Goal: Task Accomplishment & Management: Manage account settings

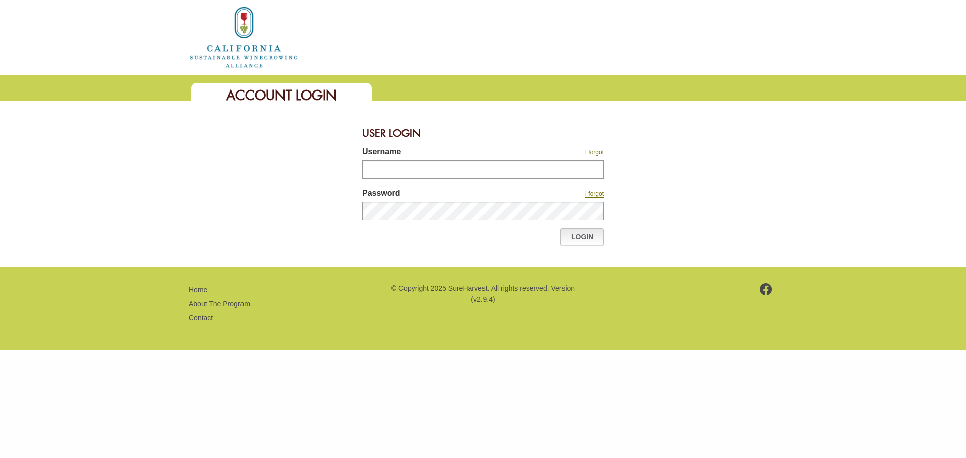
type input "**********"
click at [587, 235] on link "Login" at bounding box center [581, 236] width 43 height 17
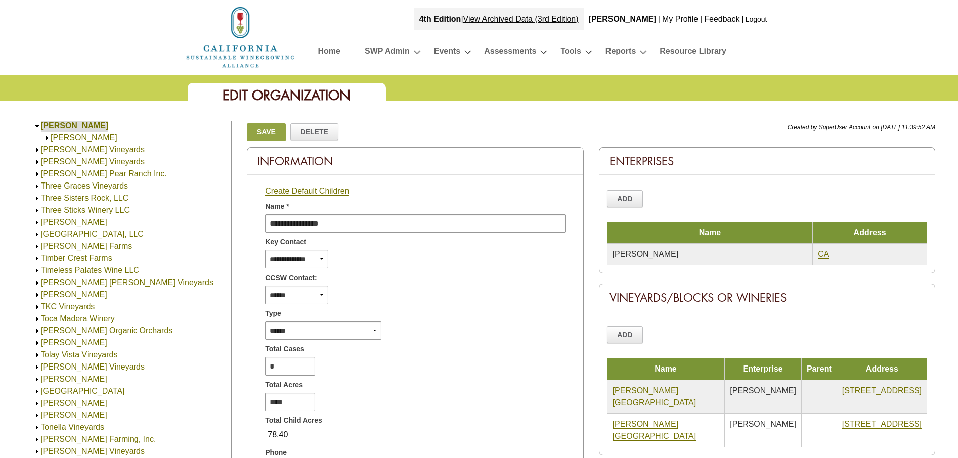
click at [48, 137] on img at bounding box center [47, 138] width 8 height 8
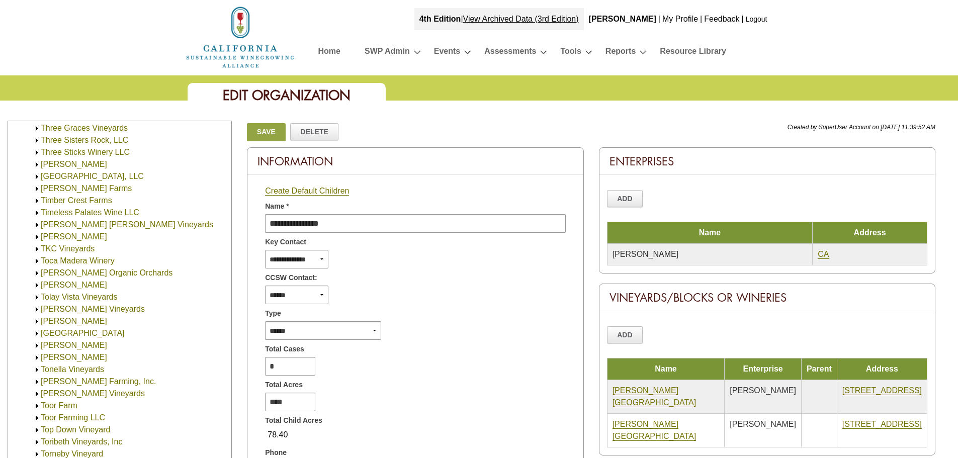
scroll to position [998, 0]
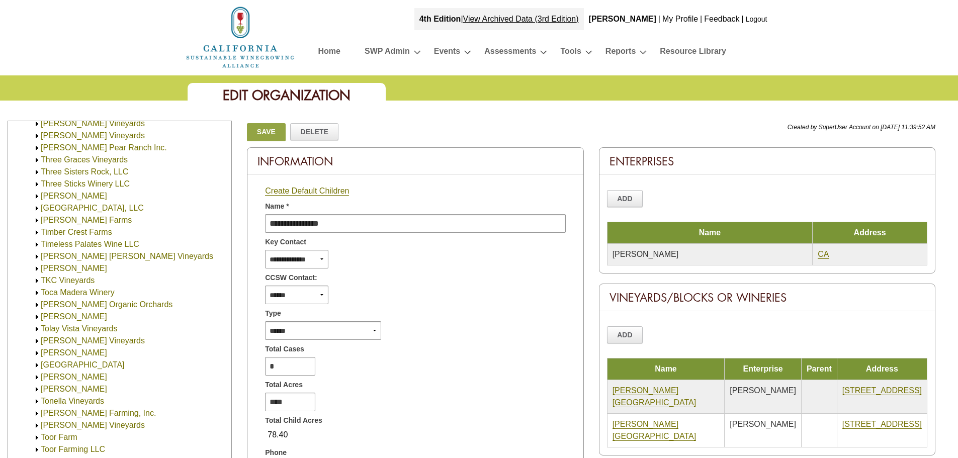
click at [36, 208] on img at bounding box center [37, 209] width 8 height 8
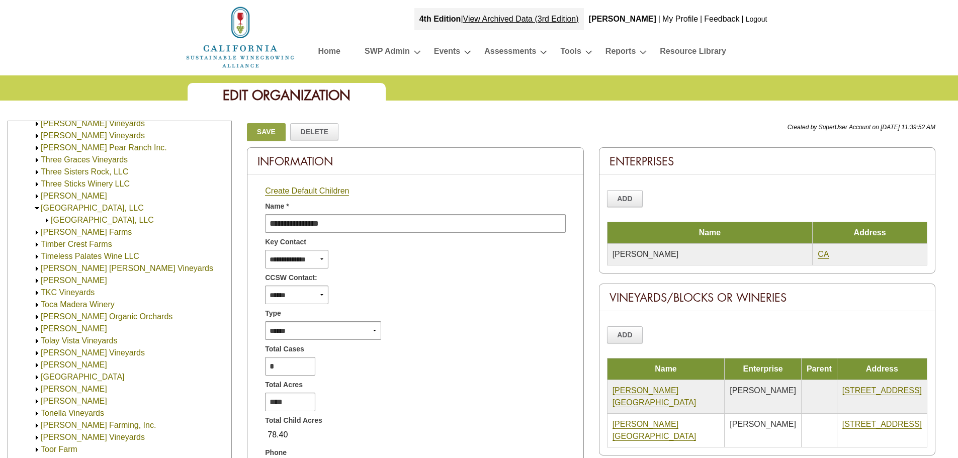
click at [48, 220] on img at bounding box center [47, 221] width 8 height 8
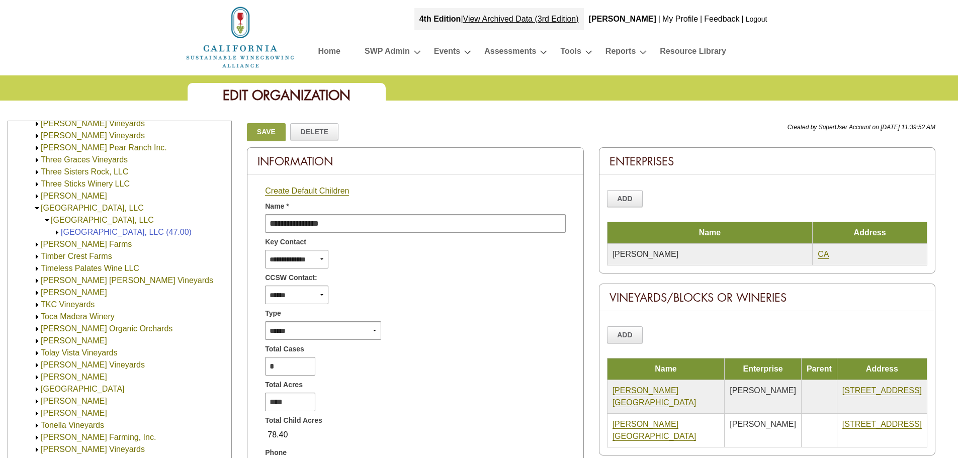
click at [56, 230] on img at bounding box center [57, 233] width 8 height 8
